Goal: Task Accomplishment & Management: Manage account settings

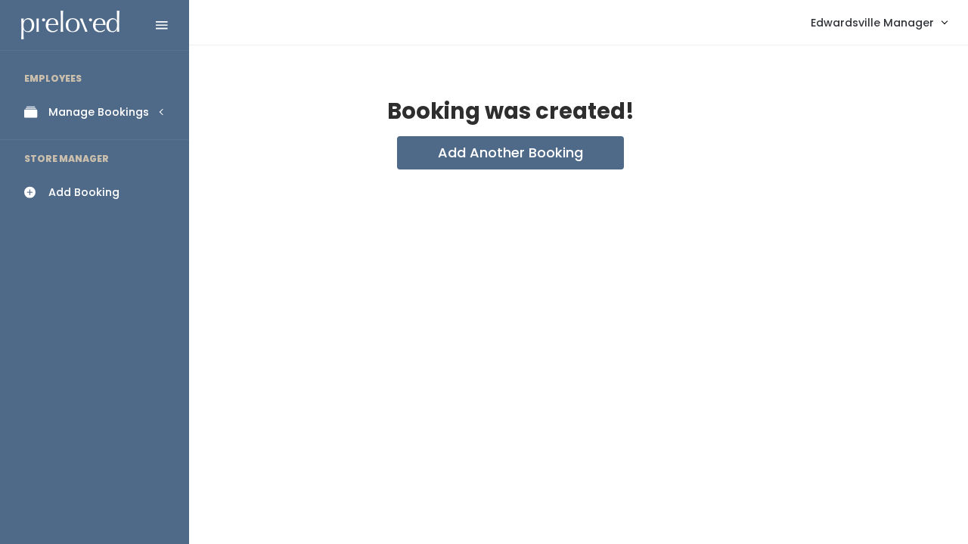
click at [60, 108] on div "Manage Bookings" at bounding box center [98, 112] width 101 height 16
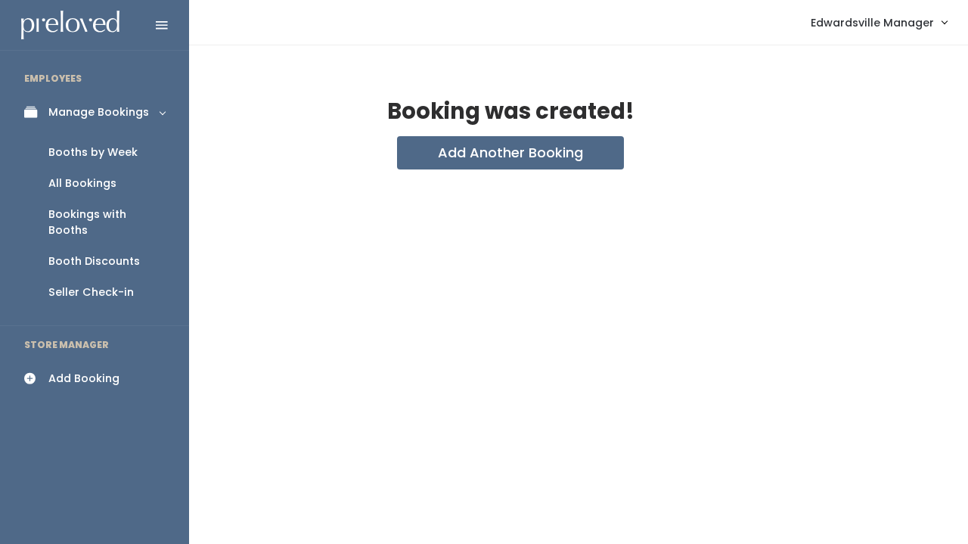
click at [103, 253] on div "Booth Discounts" at bounding box center [94, 261] width 92 height 16
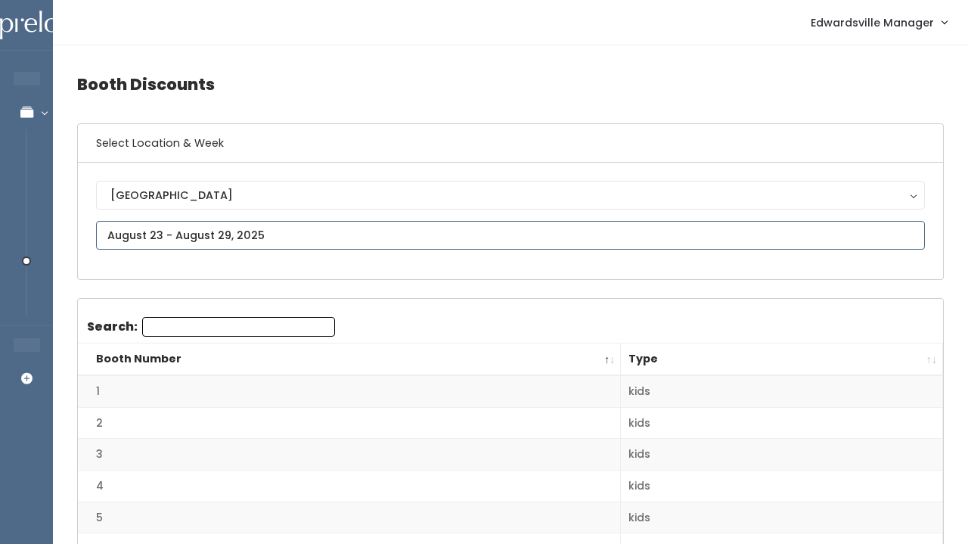
click at [220, 231] on input "text" at bounding box center [510, 235] width 829 height 29
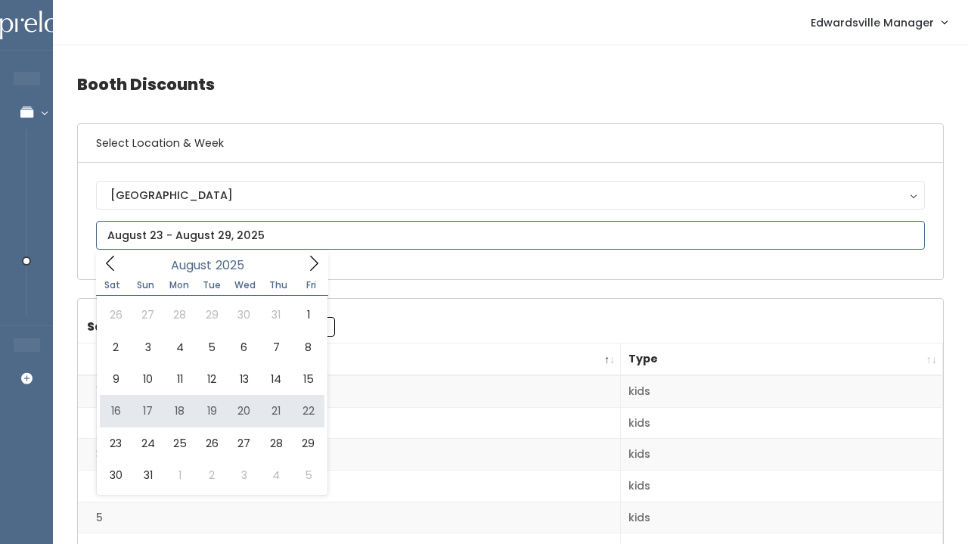
type input "August 16 to August 22"
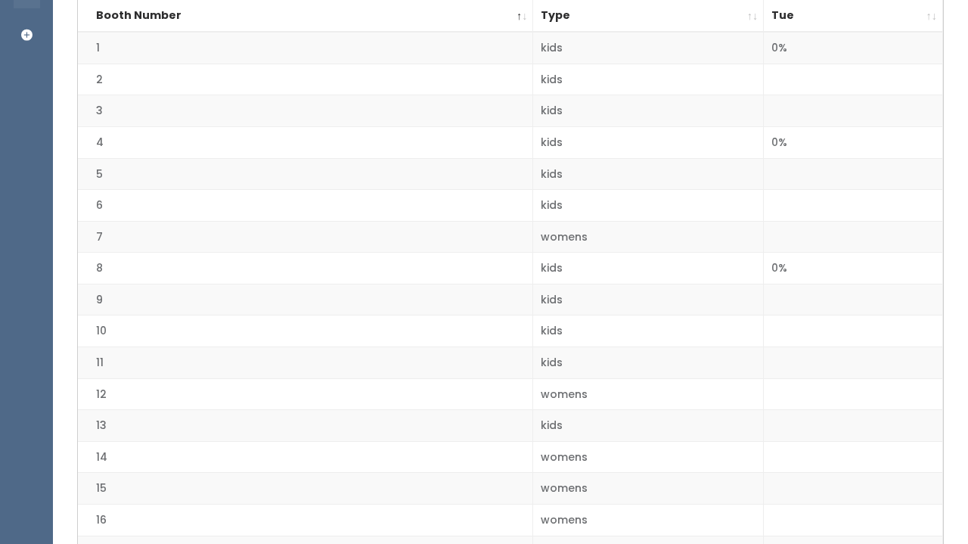
scroll to position [340, 0]
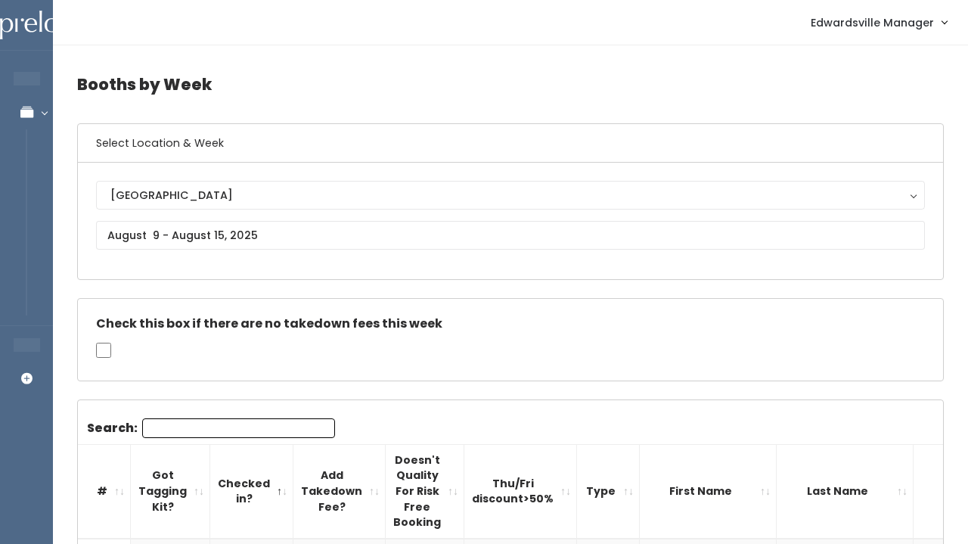
click at [262, 10] on div "Edwardsville Manager Admin Home My bookings Account settings Logout" at bounding box center [513, 22] width 897 height 33
